Goal: Task Accomplishment & Management: Complete application form

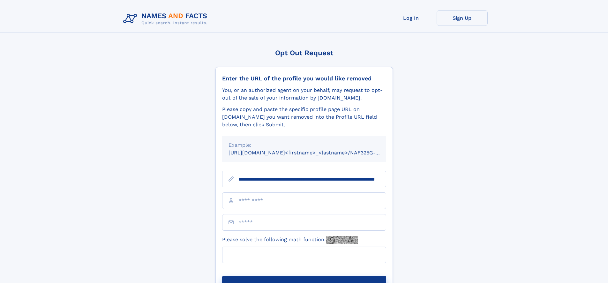
scroll to position [0, 60]
type input "**********"
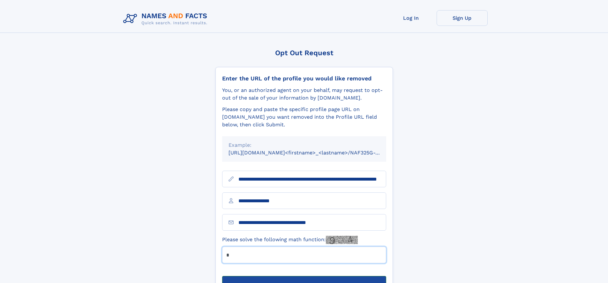
type input "*"
click at [304, 276] on button "Submit Opt Out Request" at bounding box center [304, 286] width 164 height 20
